Goal: Information Seeking & Learning: Learn about a topic

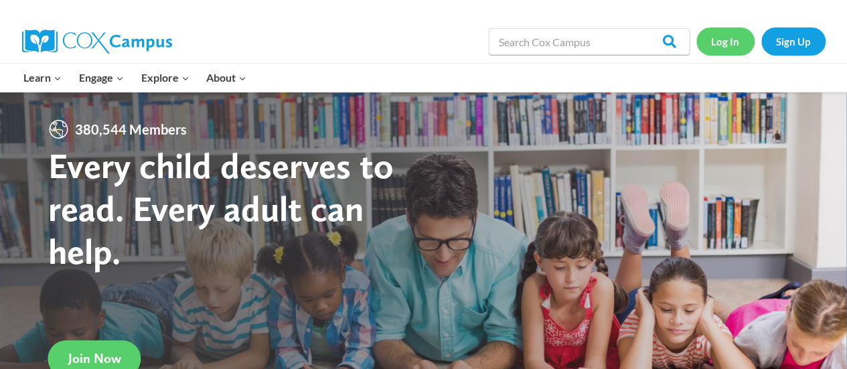
click at [723, 41] on link "Log In" at bounding box center [726, 40] width 58 height 27
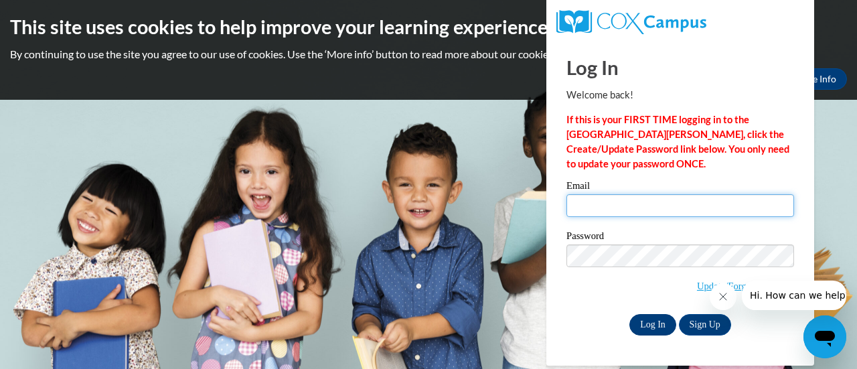
type input "julie.hetzel@muskegonorway.org"
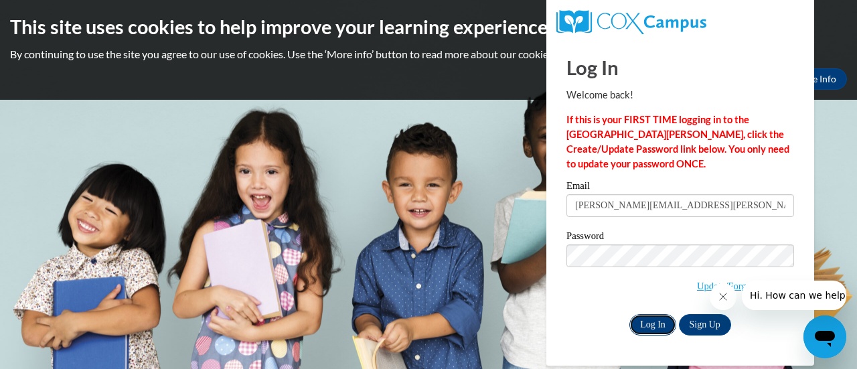
click at [645, 318] on input "Log In" at bounding box center [653, 324] width 47 height 21
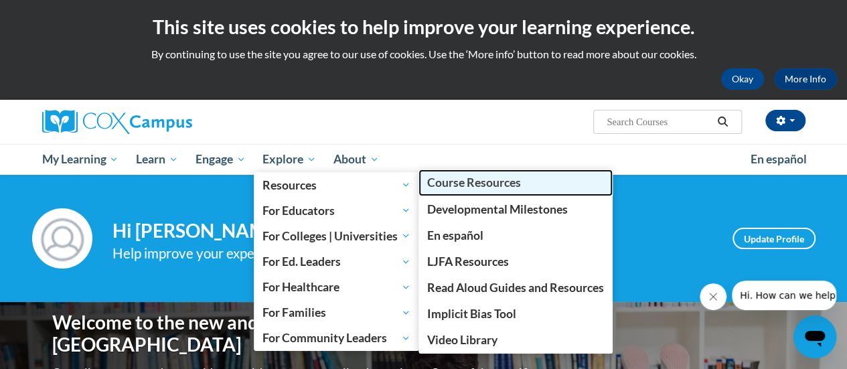
click at [460, 193] on link "Course Resources" at bounding box center [516, 182] width 194 height 26
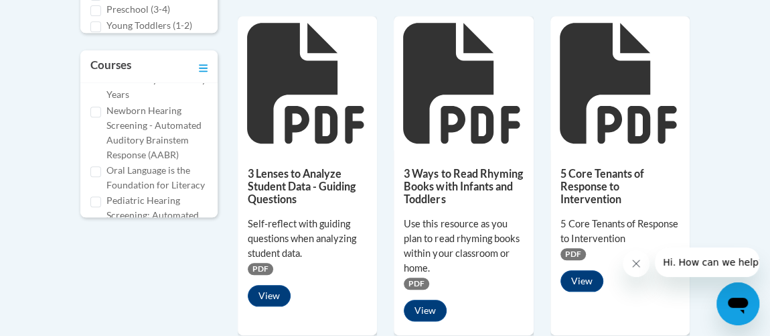
scroll to position [609, 0]
click at [96, 116] on input "Oral Language is the Foundation for Literacy" at bounding box center [95, 110] width 11 height 11
checkbox input "true"
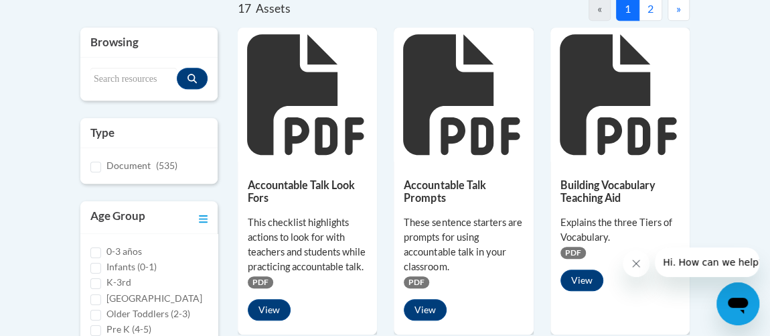
scroll to position [182, 0]
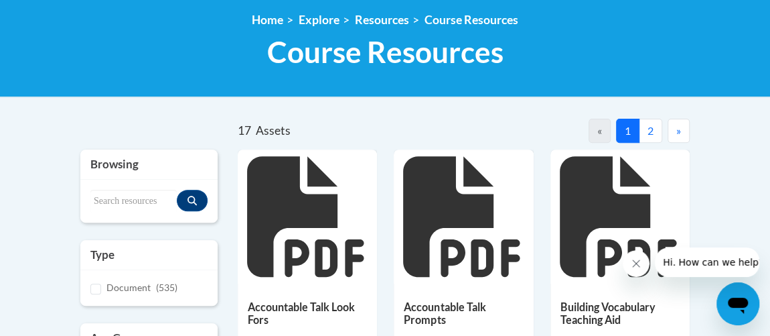
click at [649, 133] on button "2" at bounding box center [650, 131] width 23 height 24
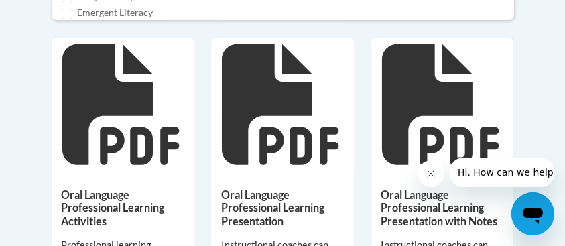
scroll to position [714, 0]
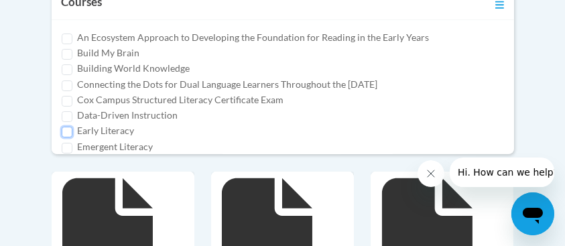
click at [69, 137] on input "Early Literacy" at bounding box center [67, 132] width 11 height 11
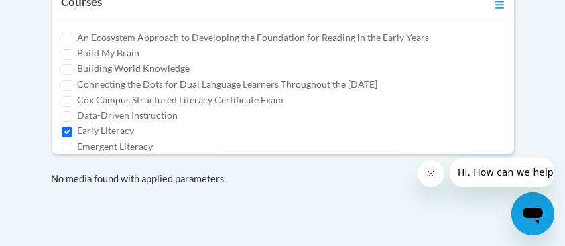
click at [76, 133] on div "Early Literacy" at bounding box center [283, 130] width 442 height 15
click at [67, 131] on input "Early Literacy" at bounding box center [67, 132] width 11 height 11
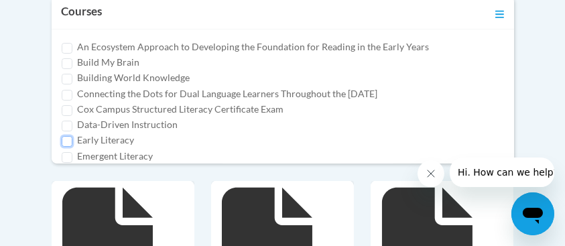
scroll to position [714, 0]
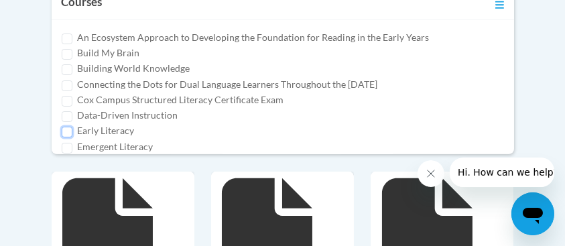
click at [67, 131] on input "Early Literacy" at bounding box center [67, 132] width 11 height 11
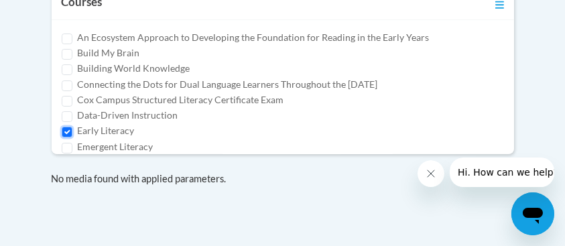
click at [67, 131] on input "Early Literacy" at bounding box center [67, 132] width 11 height 11
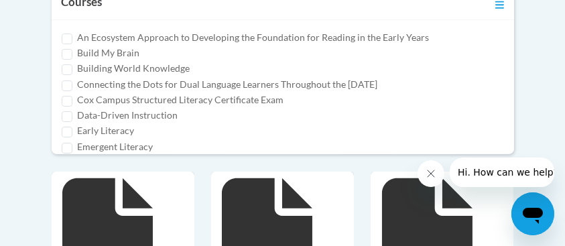
click at [66, 133] on input "Early Literacy" at bounding box center [67, 132] width 11 height 11
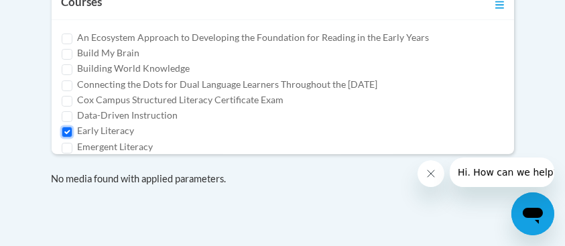
click at [66, 133] on input "Early Literacy" at bounding box center [67, 132] width 11 height 11
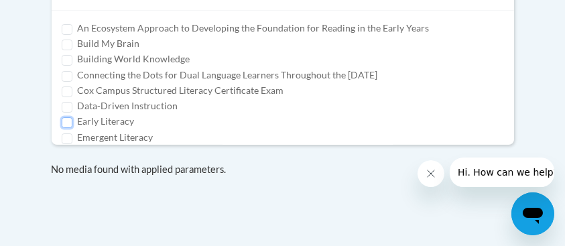
click at [66, 128] on input "Early Literacy" at bounding box center [67, 122] width 11 height 11
checkbox input "true"
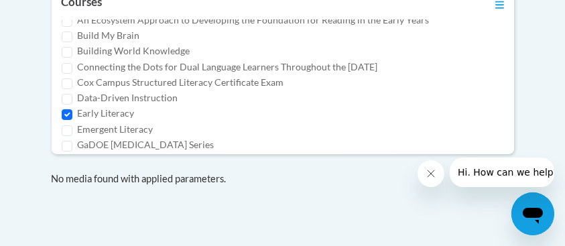
scroll to position [169, 0]
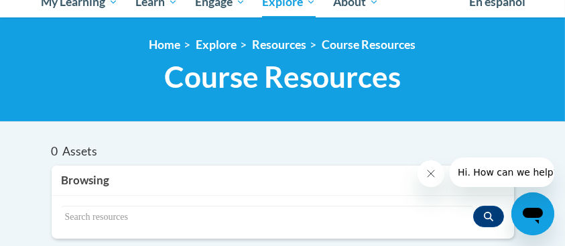
drag, startPoint x: 367, startPoint y: 208, endPoint x: 204, endPoint y: 147, distance: 174.4
click at [204, 147] on div "0 Assets" at bounding box center [167, 151] width 231 height 15
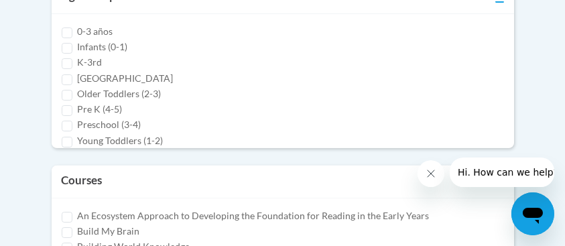
scroll to position [660, 0]
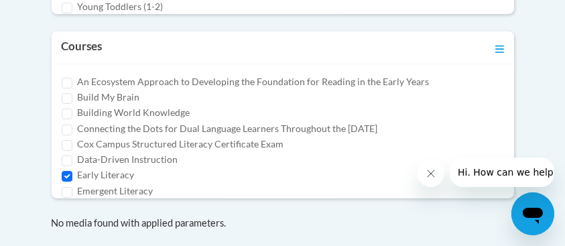
drag, startPoint x: 204, startPoint y: 157, endPoint x: 547, endPoint y: 58, distance: 357.2
click at [547, 58] on body "This site uses cookies to help improve your learning experience. By continuing …" at bounding box center [282, 56] width 565 height 1433
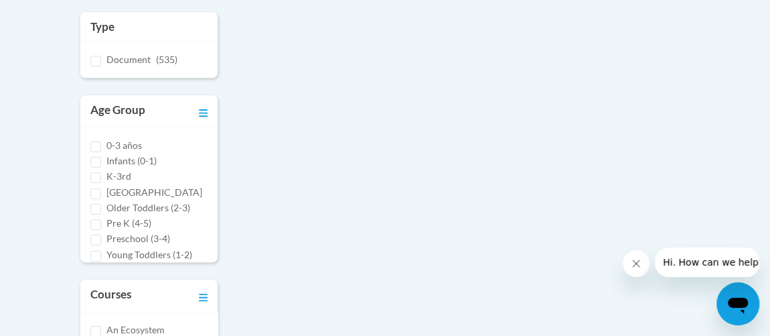
scroll to position [96, 0]
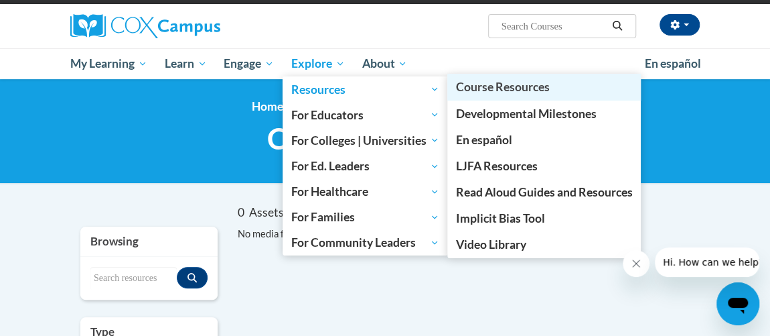
click at [487, 82] on span "Course Resources" at bounding box center [502, 87] width 94 height 14
